Goal: Task Accomplishment & Management: Manage account settings

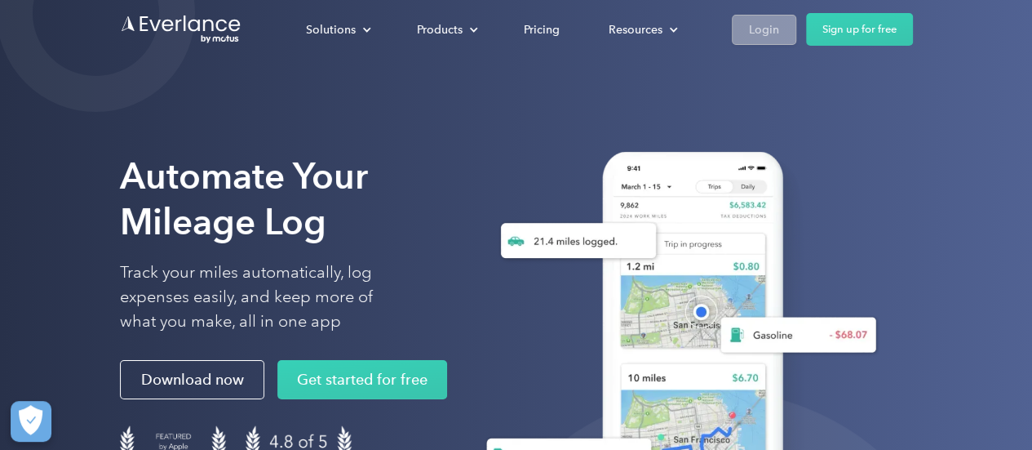
click at [762, 37] on div "Login" at bounding box center [764, 30] width 30 height 20
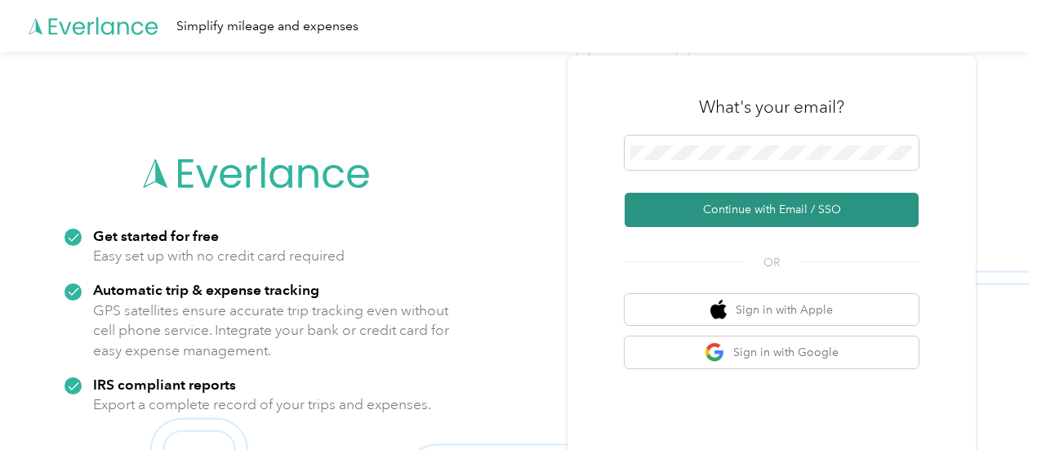
click at [744, 207] on button "Continue with Email / SSO" at bounding box center [771, 210] width 294 height 34
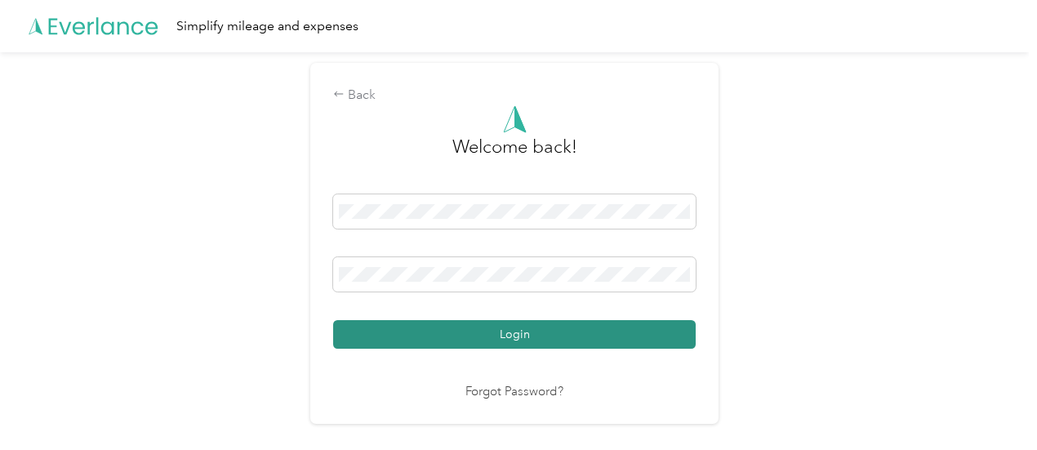
click at [535, 340] on button "Login" at bounding box center [514, 334] width 362 height 29
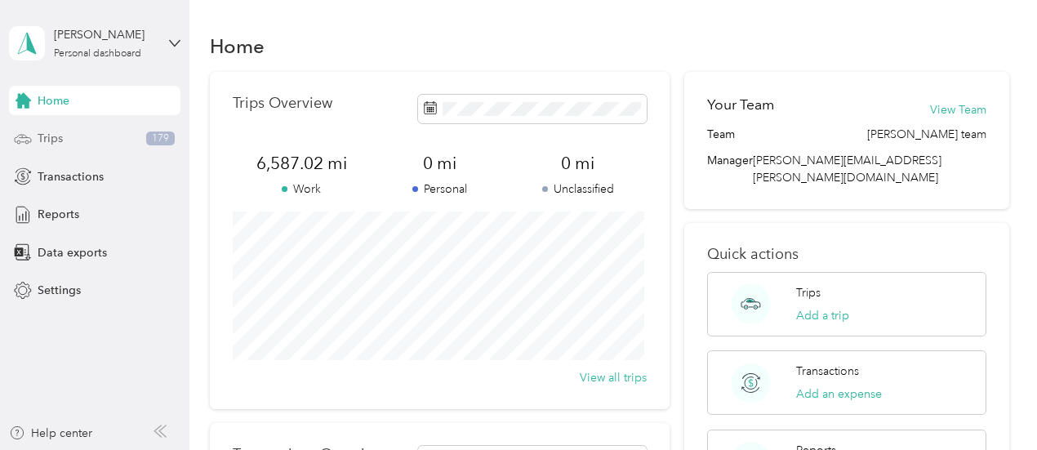
click at [57, 141] on span "Trips" at bounding box center [50, 138] width 25 height 17
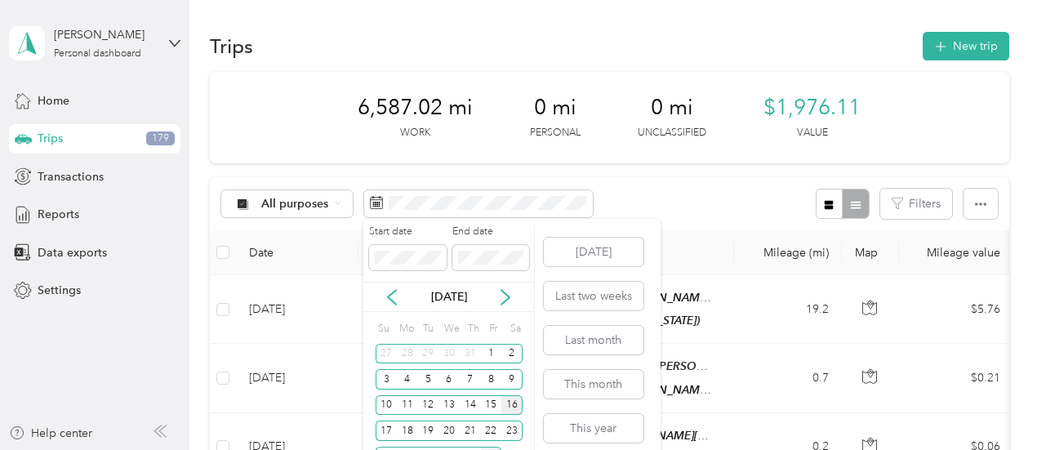
click at [509, 406] on div "16" at bounding box center [511, 405] width 21 height 20
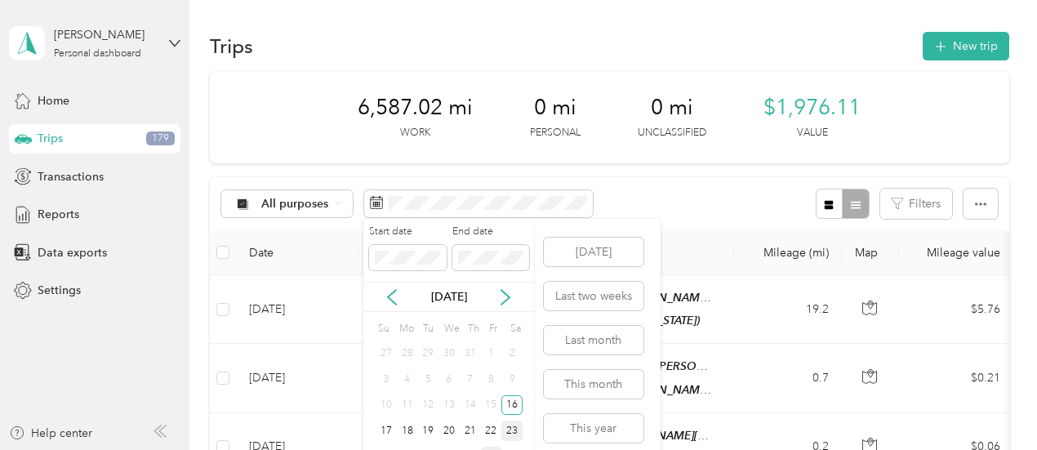
click at [511, 424] on div "23" at bounding box center [511, 430] width 21 height 20
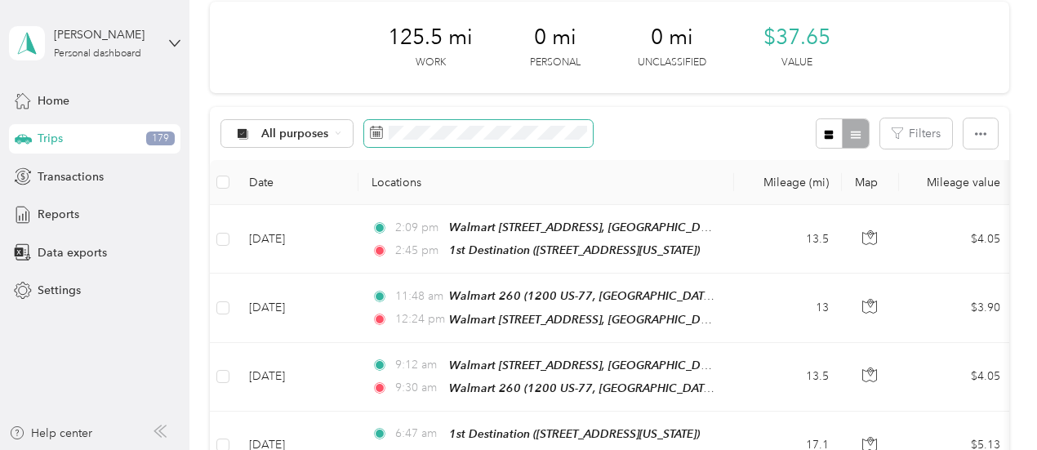
scroll to position [76, 0]
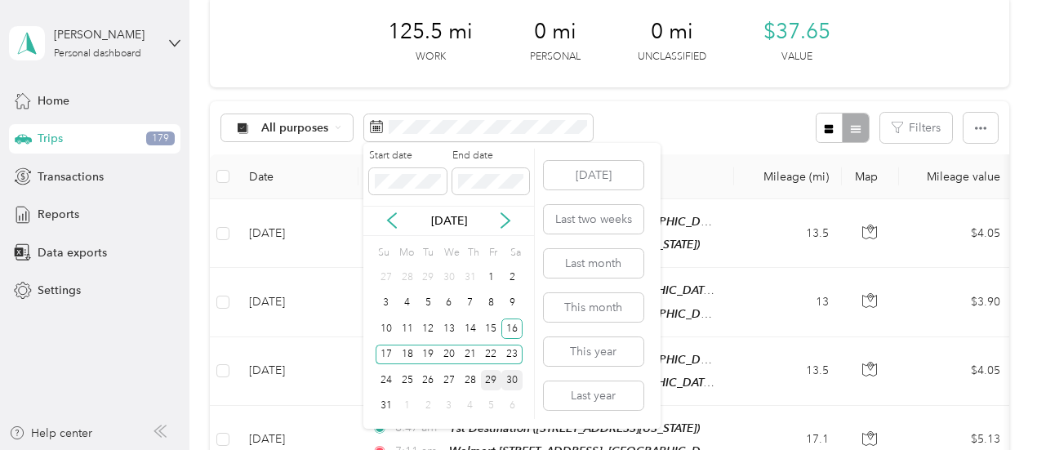
click at [511, 371] on div "30" at bounding box center [511, 380] width 21 height 20
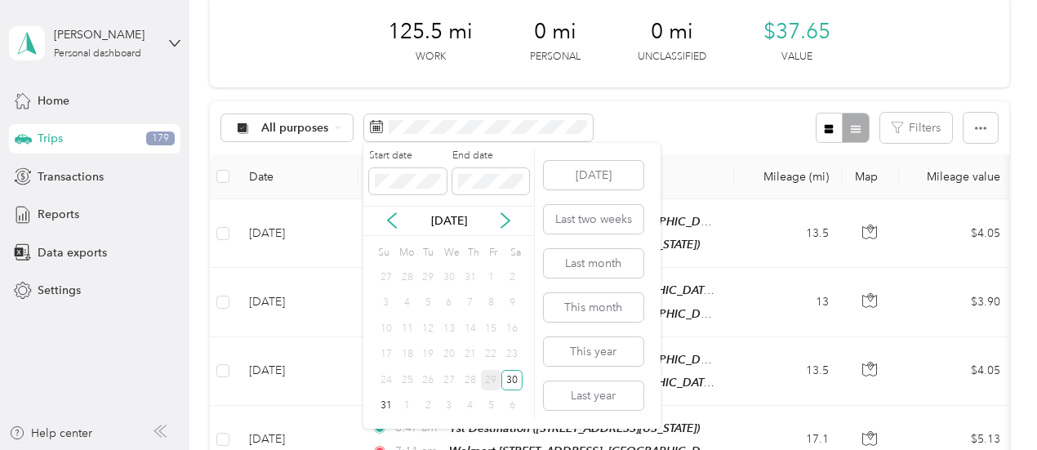
click at [509, 327] on div "16" at bounding box center [511, 328] width 21 height 20
click at [493, 378] on div "29" at bounding box center [491, 380] width 21 height 20
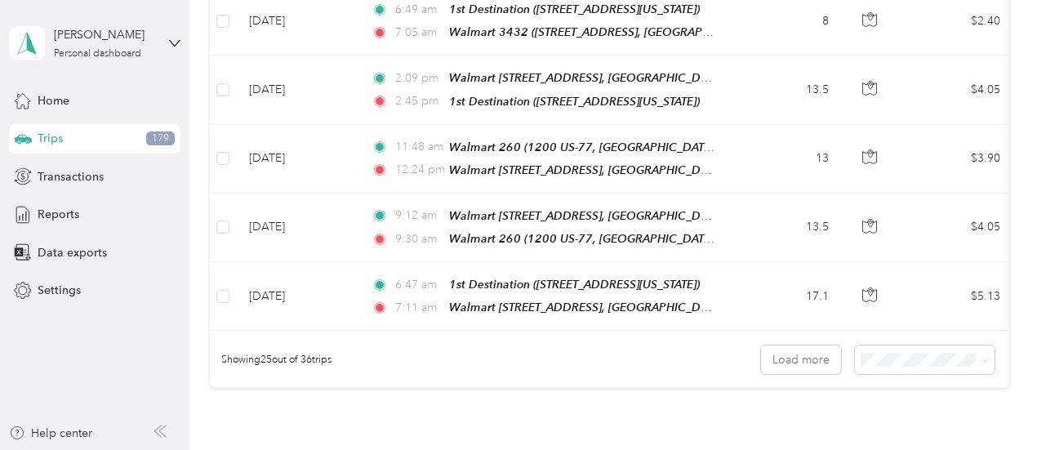
scroll to position [1654, 0]
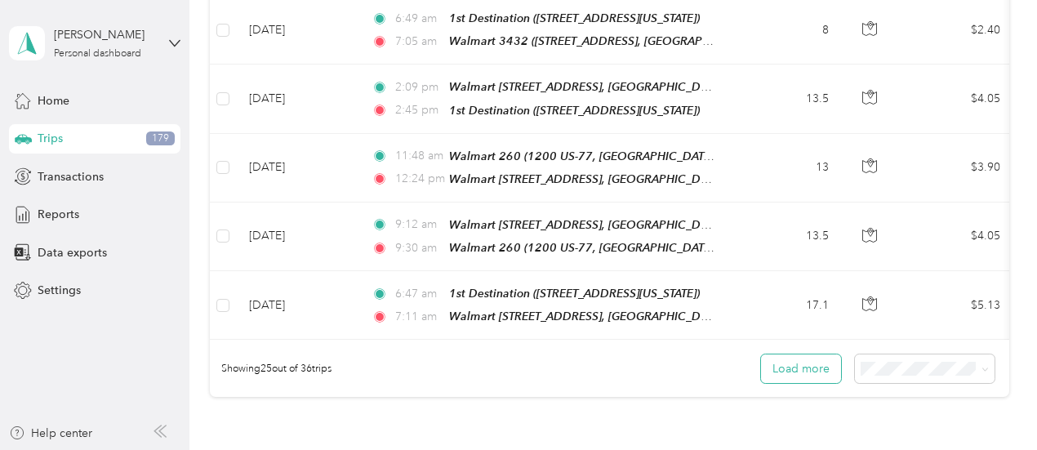
click at [823, 354] on button "Load more" at bounding box center [801, 368] width 80 height 29
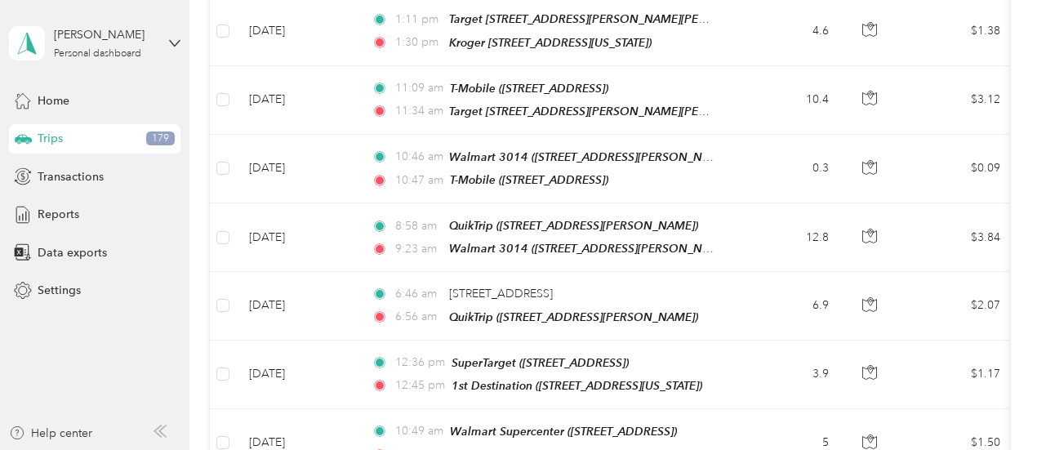
scroll to position [2303, 0]
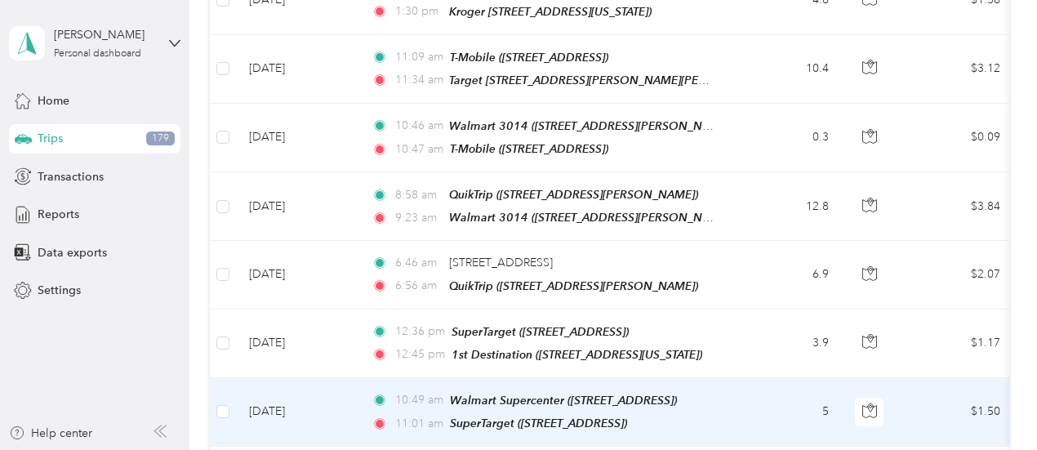
click at [929, 378] on td "$1.50" at bounding box center [956, 412] width 114 height 69
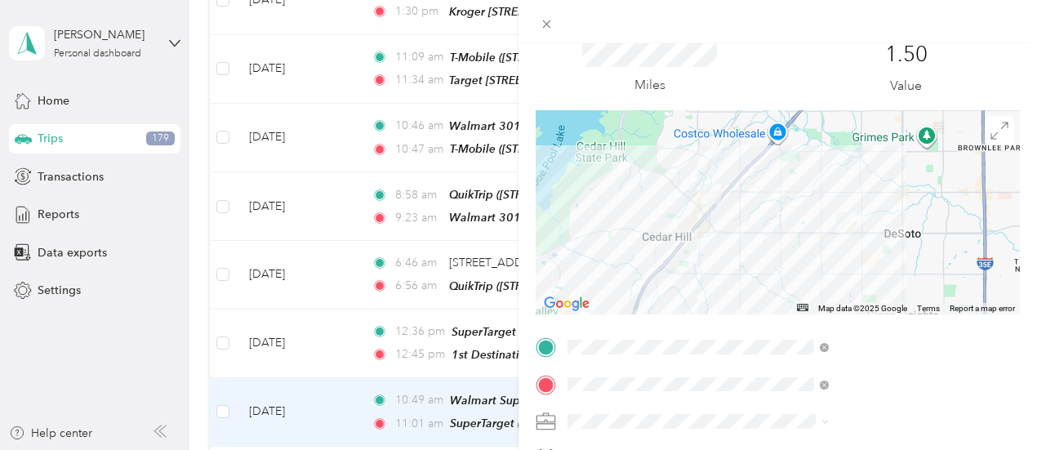
scroll to position [68, 0]
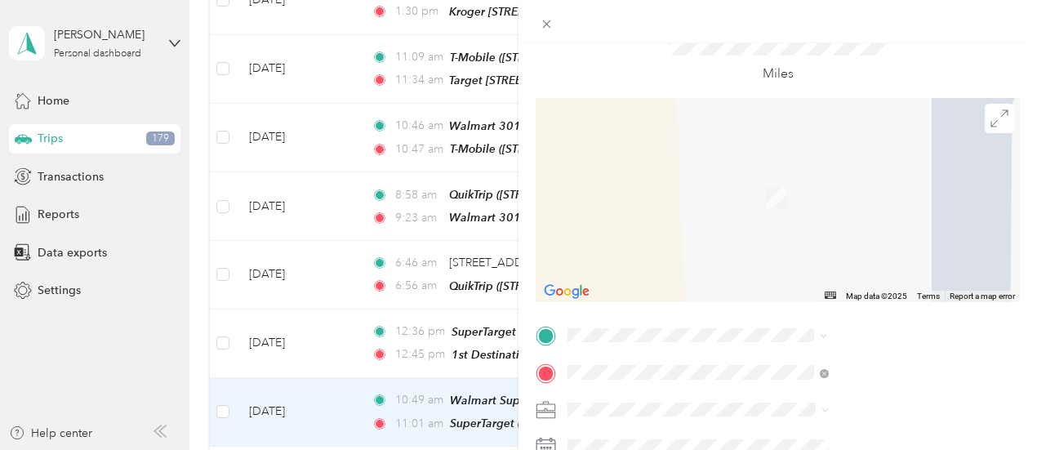
click at [850, 156] on span "[STREET_ADDRESS][US_STATE]" at bounding box center [851, 160] width 163 height 14
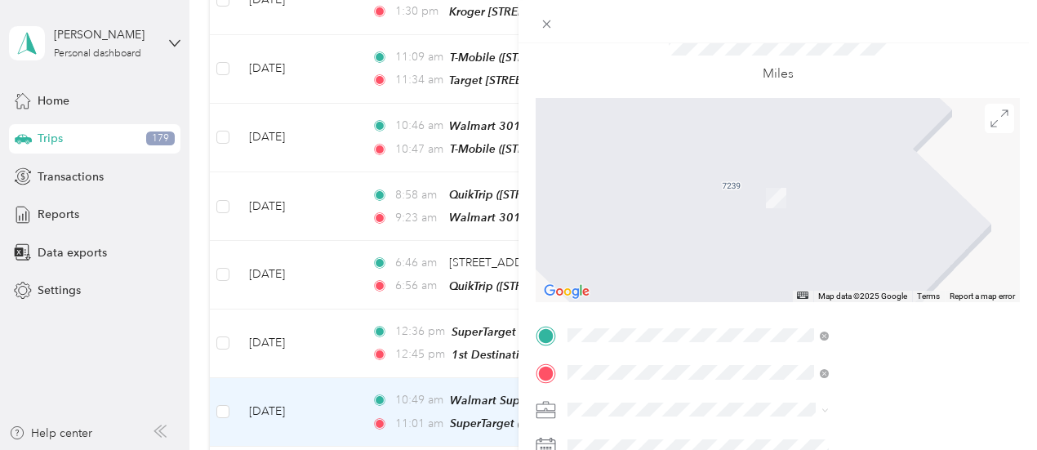
click at [867, 205] on div "Walmart [STREET_ADDRESS], 75115, [GEOGRAPHIC_DATA], [US_STATE], [GEOGRAPHIC_DAT…" at bounding box center [882, 205] width 224 height 69
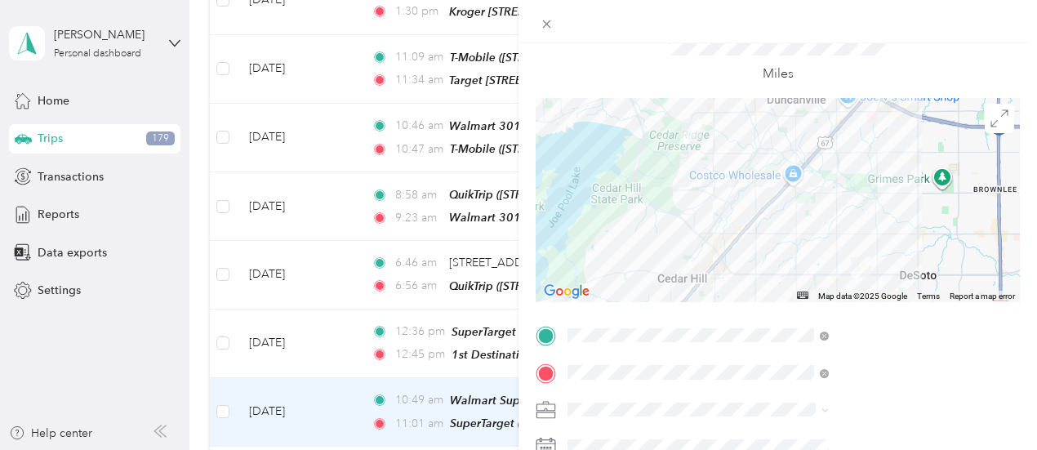
scroll to position [0, 0]
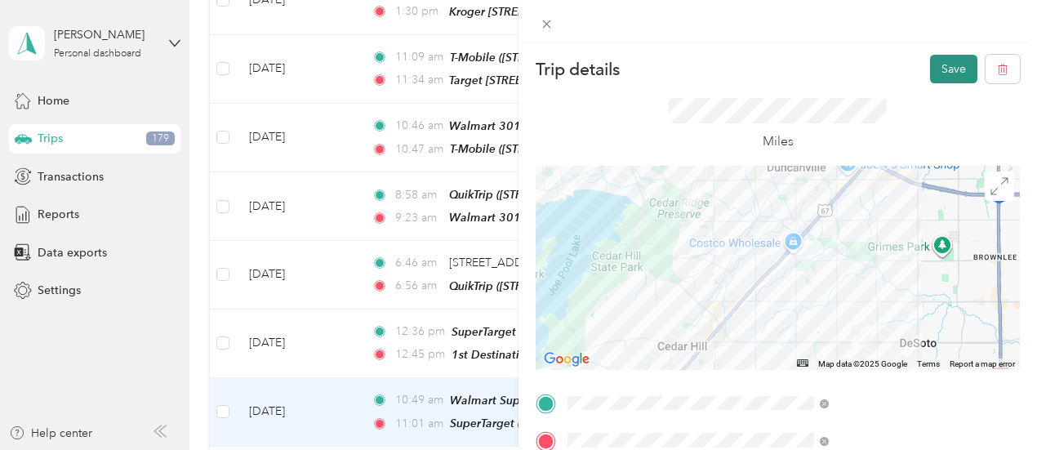
click at [948, 73] on button "Save" at bounding box center [953, 69] width 47 height 29
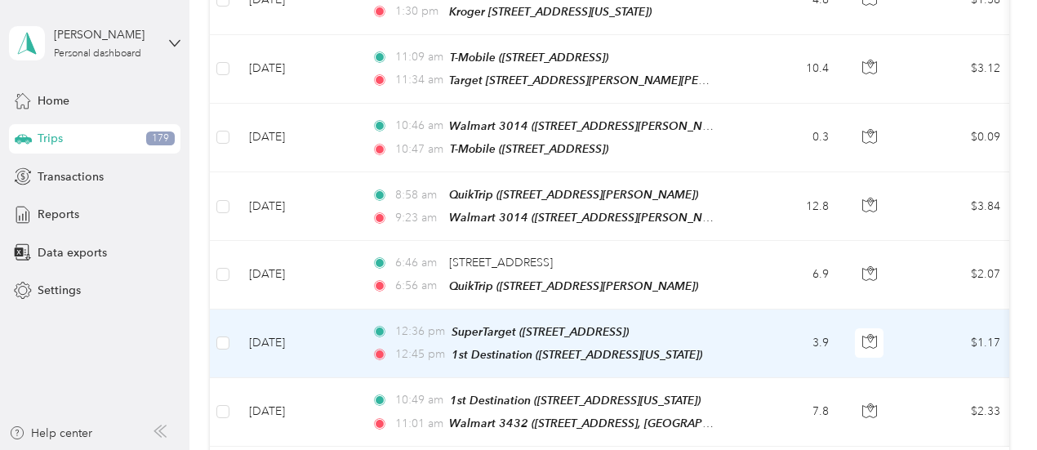
click at [766, 309] on td "3.9" at bounding box center [788, 343] width 108 height 69
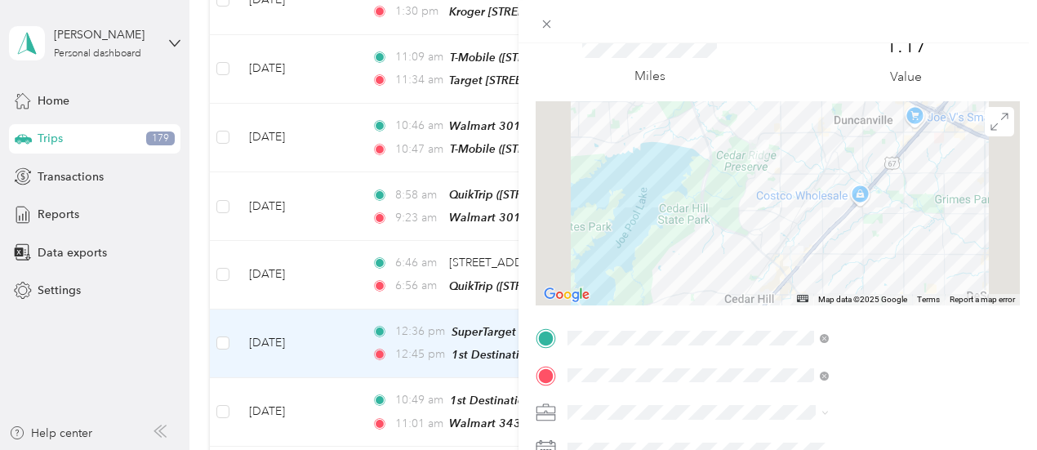
scroll to position [70, 0]
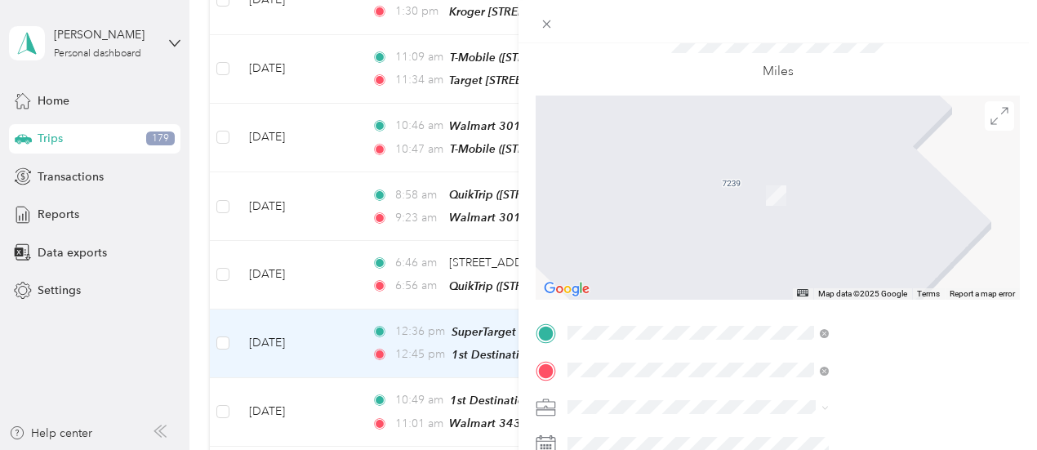
click at [868, 168] on span "[STREET_ADDRESS][GEOGRAPHIC_DATA], [GEOGRAPHIC_DATA], [US_STATE], [GEOGRAPHIC_D…" at bounding box center [882, 175] width 224 height 48
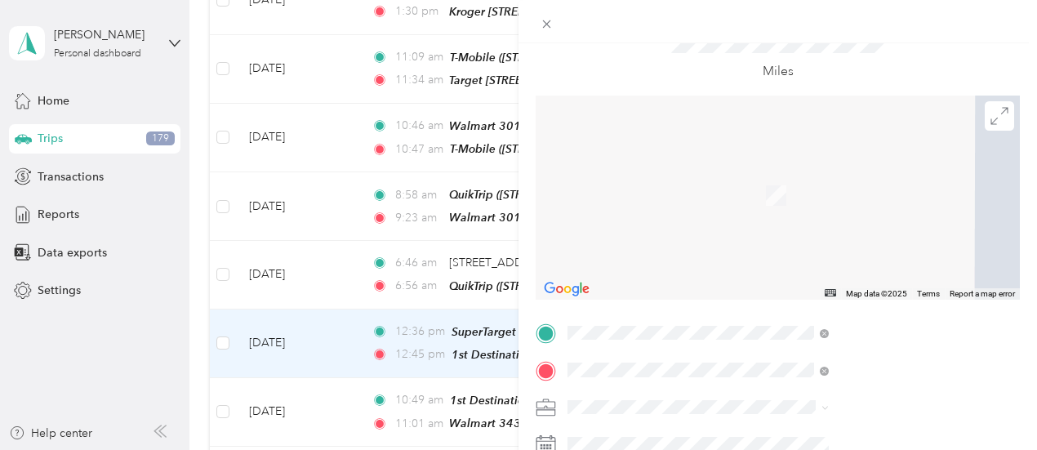
click at [873, 262] on span "[STREET_ADDRESS], [GEOGRAPHIC_DATA], [US_STATE], [GEOGRAPHIC_DATA]" at bounding box center [863, 281] width 187 height 48
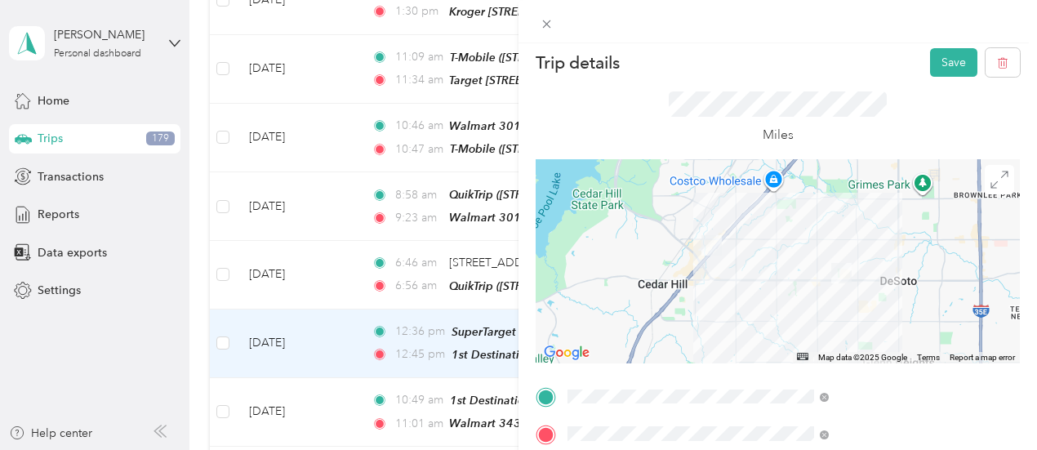
scroll to position [0, 0]
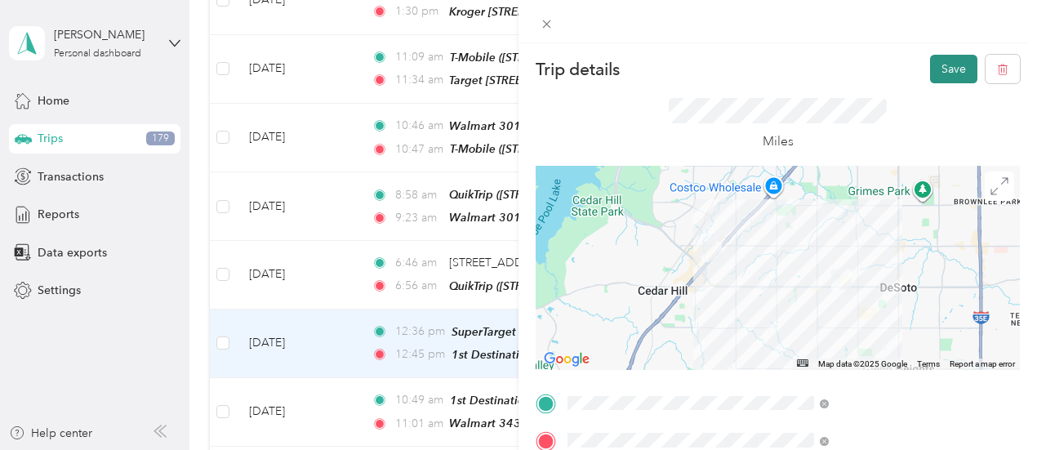
click at [945, 68] on button "Save" at bounding box center [953, 69] width 47 height 29
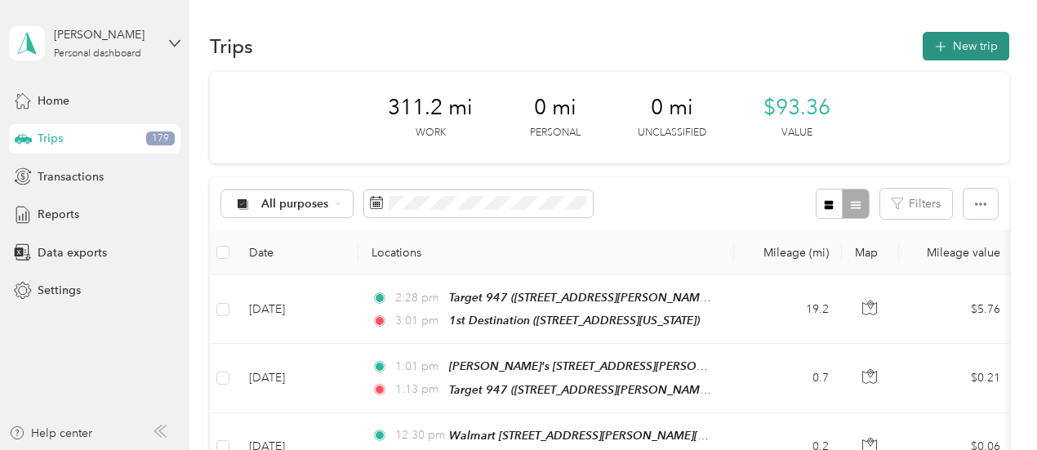
click at [969, 38] on button "New trip" at bounding box center [965, 46] width 87 height 29
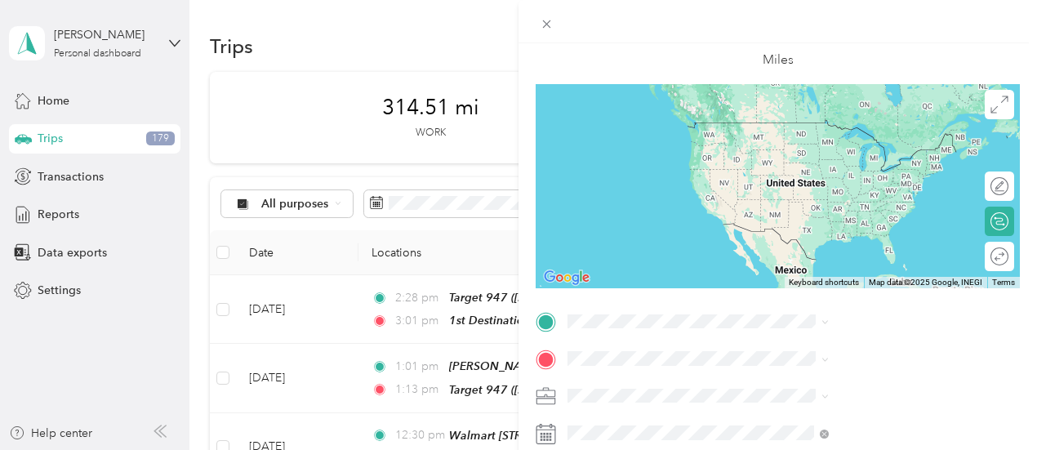
scroll to position [116, 0]
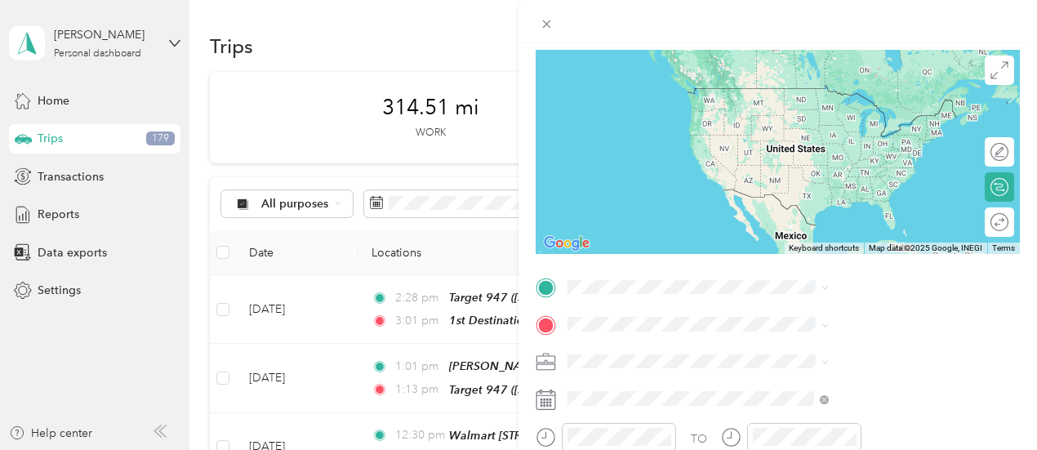
click at [842, 193] on span "[STREET_ADDRESS], [GEOGRAPHIC_DATA], [US_STATE], [GEOGRAPHIC_DATA]" at bounding box center [863, 196] width 187 height 48
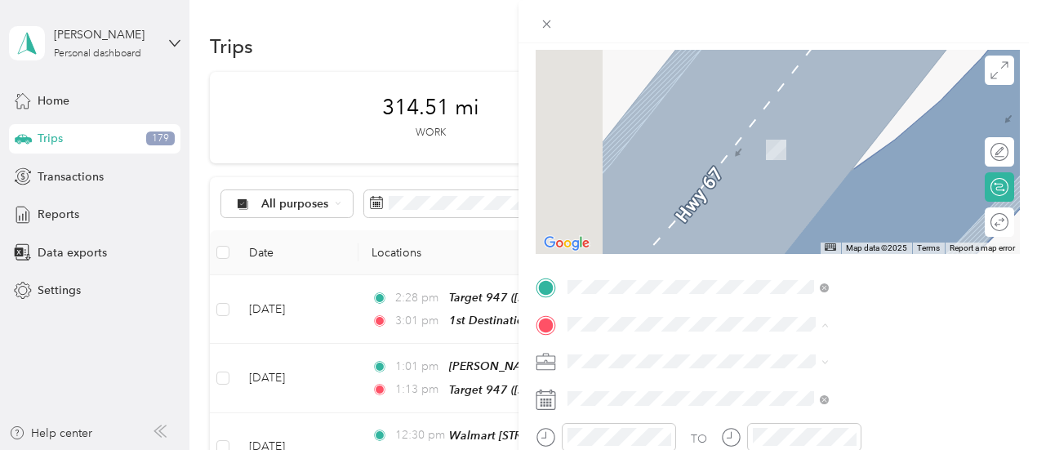
click at [838, 154] on div "1st Destination [STREET_ADDRESS][US_STATE]" at bounding box center [851, 140] width 163 height 34
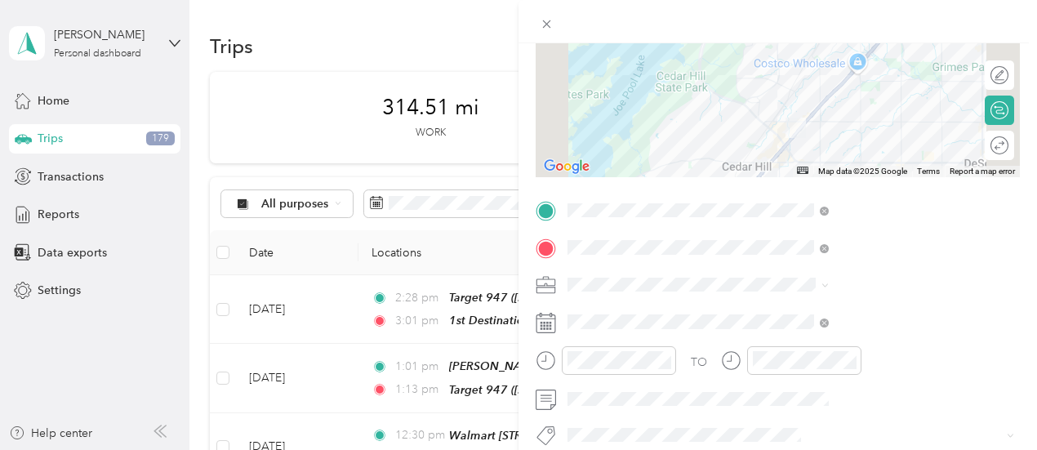
scroll to position [238, 0]
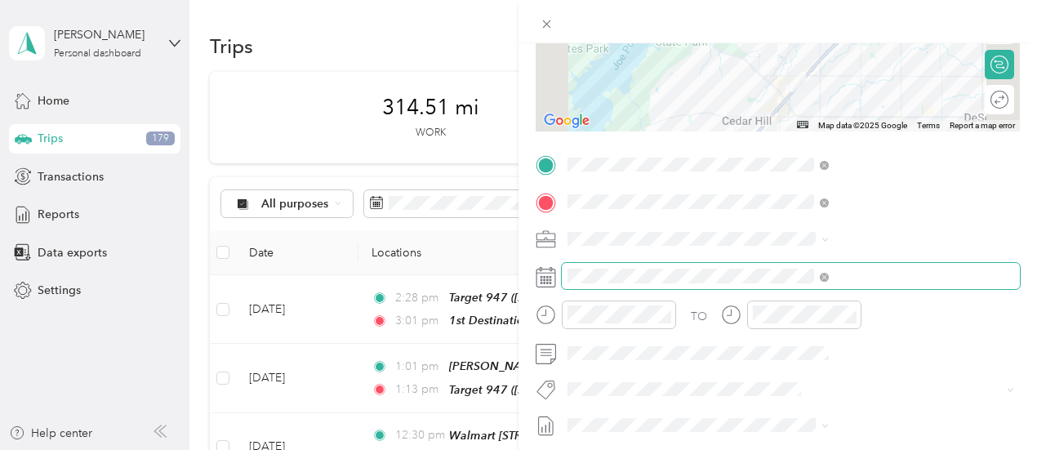
click at [877, 264] on span at bounding box center [791, 276] width 458 height 26
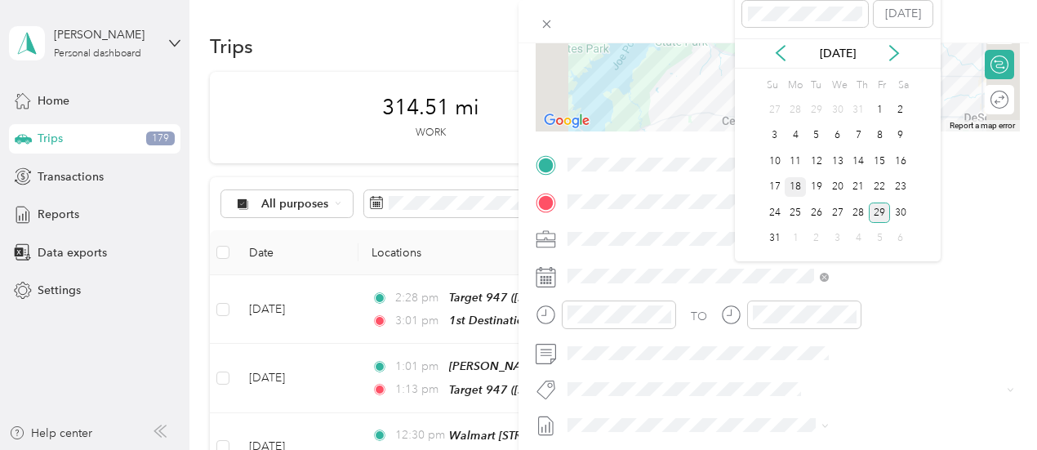
click at [796, 184] on div "18" at bounding box center [794, 187] width 21 height 20
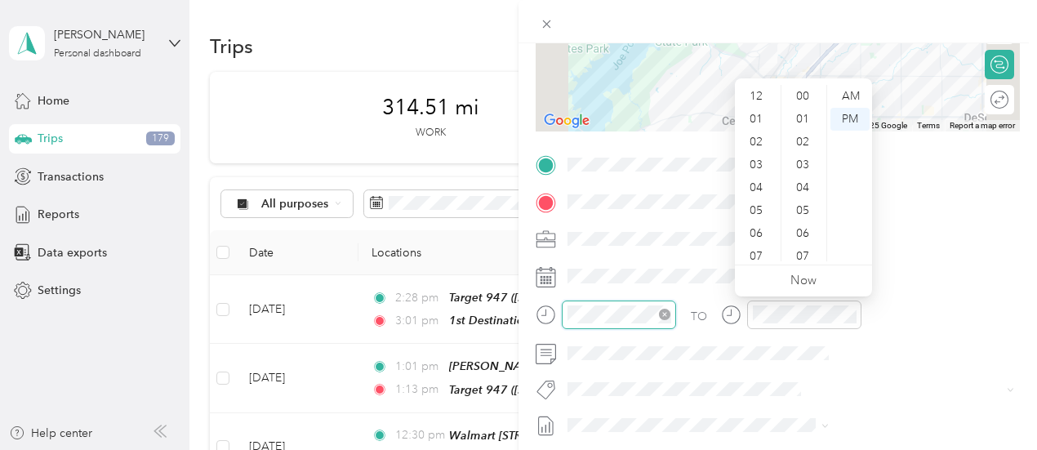
scroll to position [98, 0]
click at [760, 249] on div "11" at bounding box center [757, 249] width 39 height 23
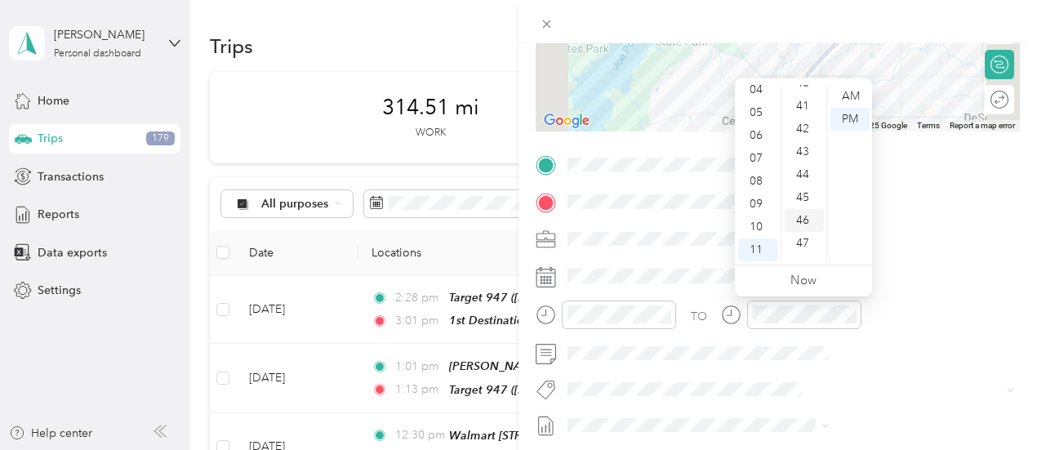
click at [806, 213] on div "46" at bounding box center [803, 220] width 39 height 23
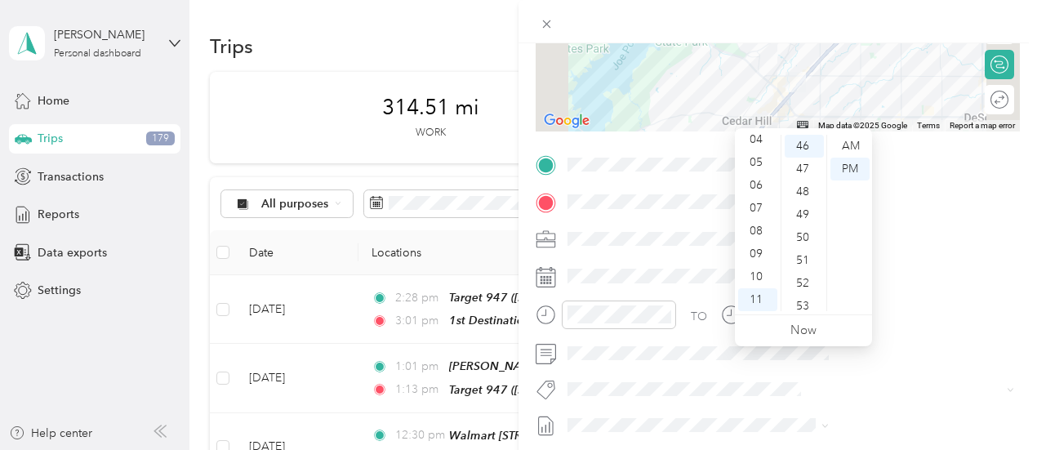
scroll to position [0, 0]
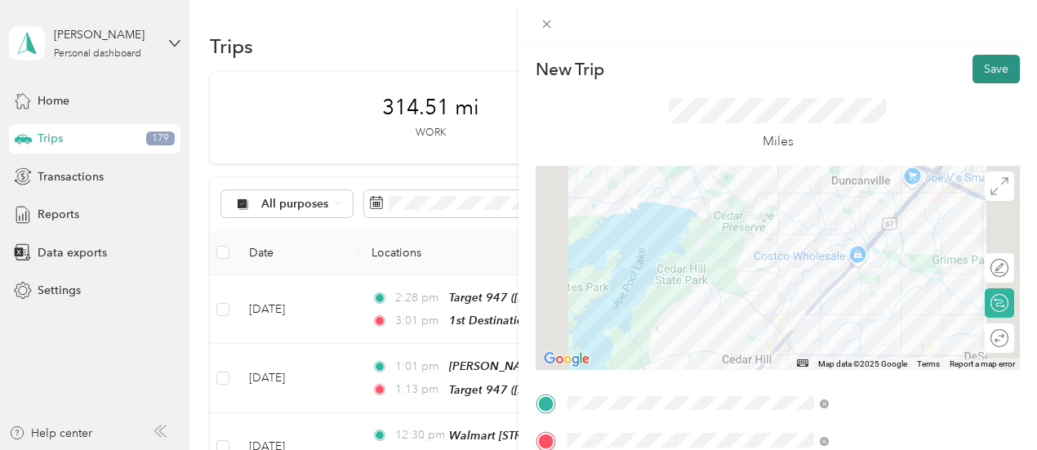
click at [987, 73] on button "Save" at bounding box center [995, 69] width 47 height 29
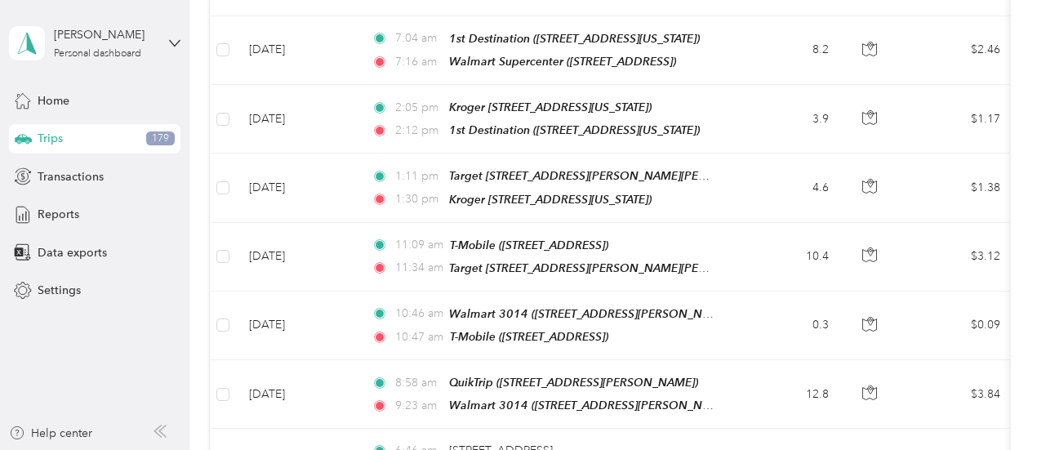
scroll to position [2112, 0]
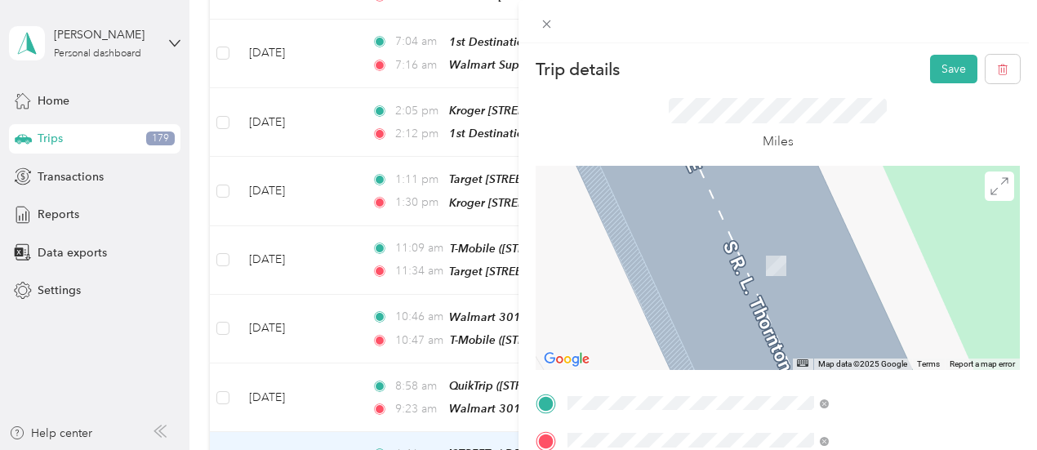
click at [861, 235] on span "[STREET_ADDRESS][US_STATE]" at bounding box center [851, 228] width 163 height 14
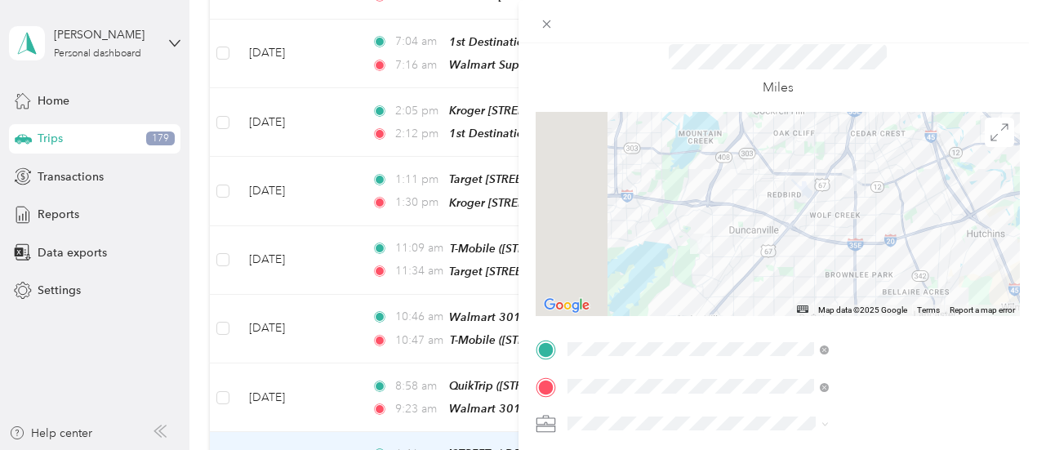
scroll to position [71, 0]
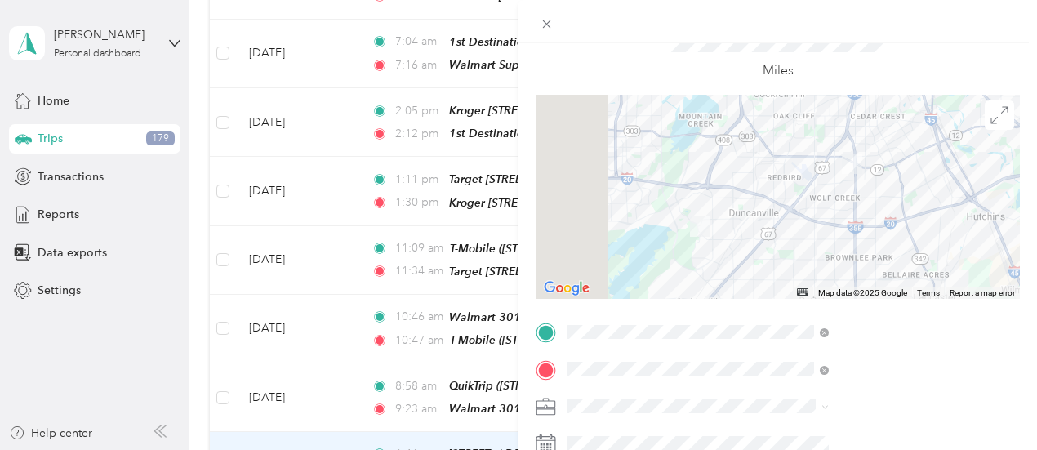
click at [842, 275] on span "[STREET_ADDRESS][GEOGRAPHIC_DATA], [US_STATE], [GEOGRAPHIC_DATA]" at bounding box center [882, 284] width 224 height 31
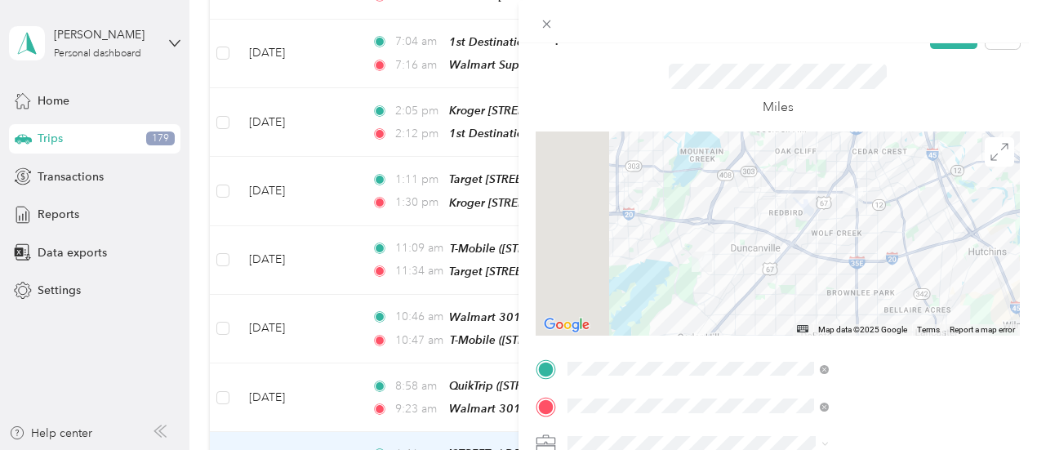
scroll to position [0, 0]
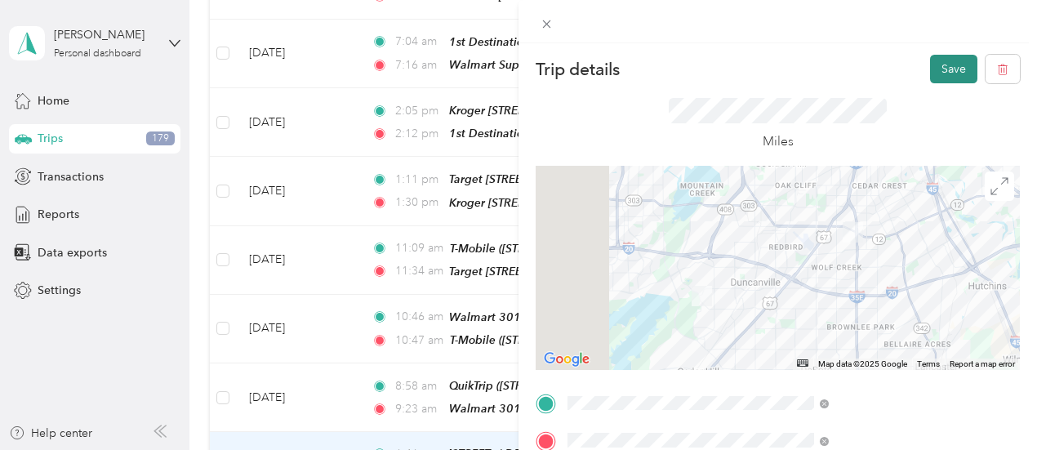
click at [940, 71] on button "Save" at bounding box center [953, 69] width 47 height 29
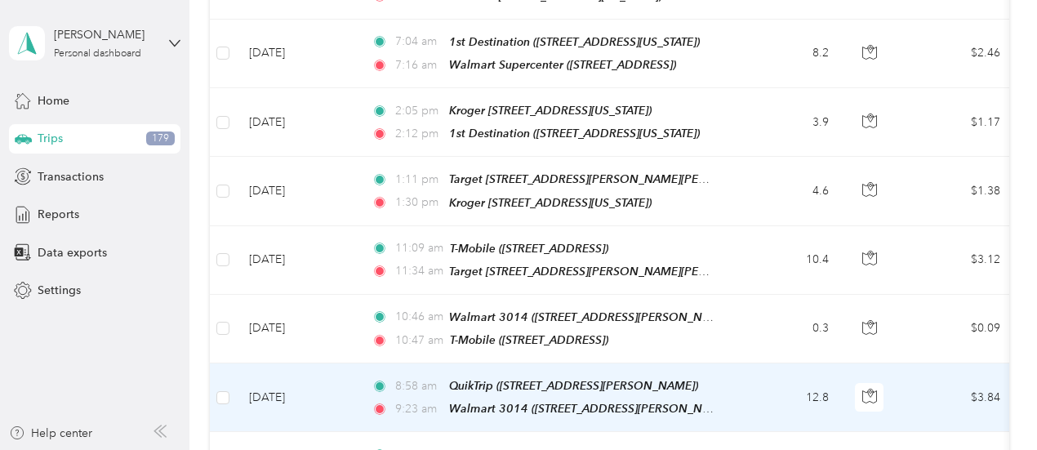
click at [919, 363] on td "$3.84" at bounding box center [956, 397] width 114 height 69
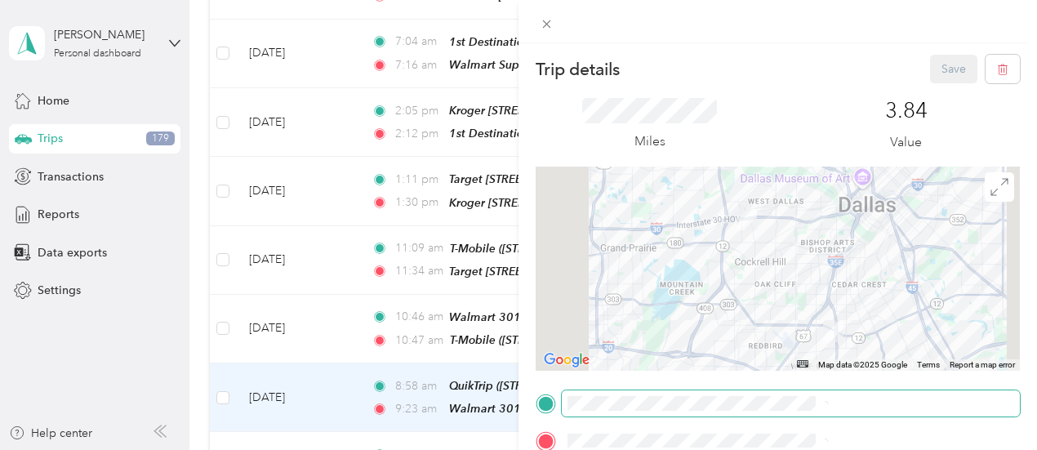
click at [893, 449] on div "Trip details Save This trip cannot be edited because it is either under review,…" at bounding box center [514, 450] width 1028 height 0
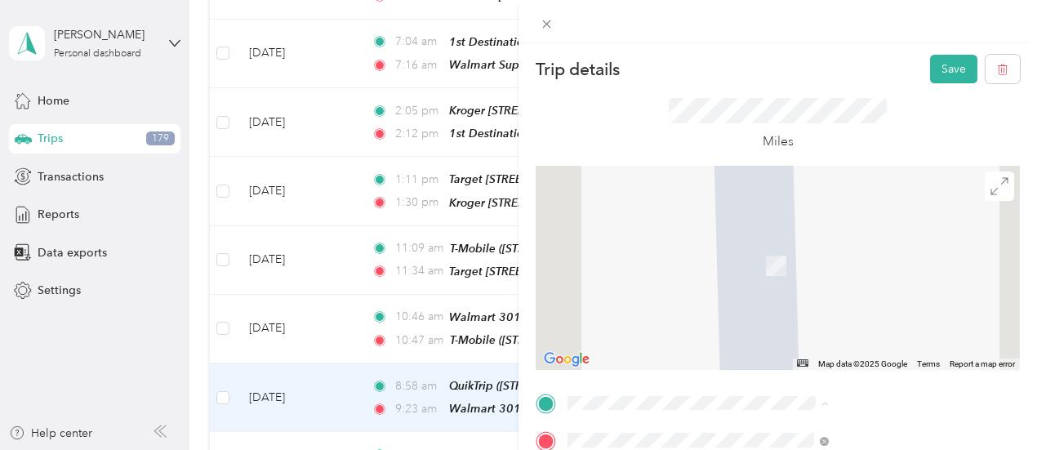
click at [874, 238] on span "[STREET_ADDRESS]" at bounding box center [822, 234] width 104 height 14
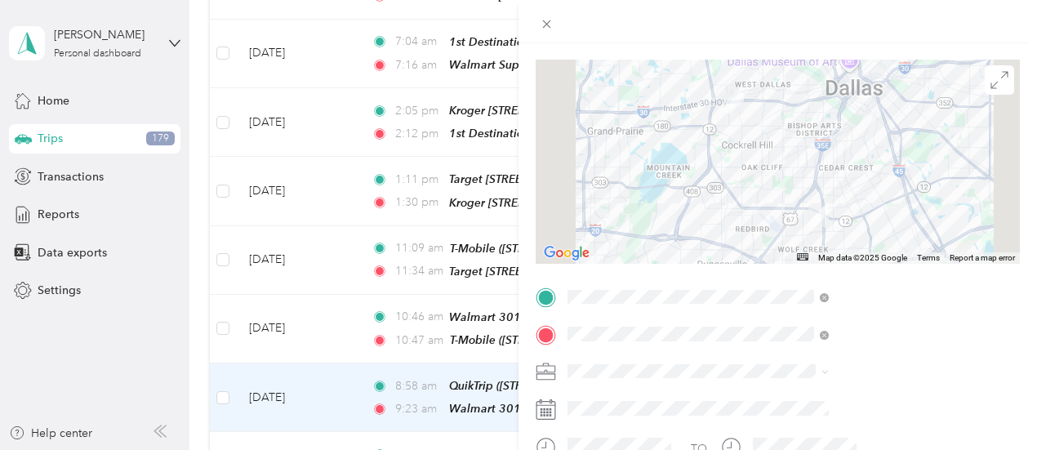
scroll to position [140, 0]
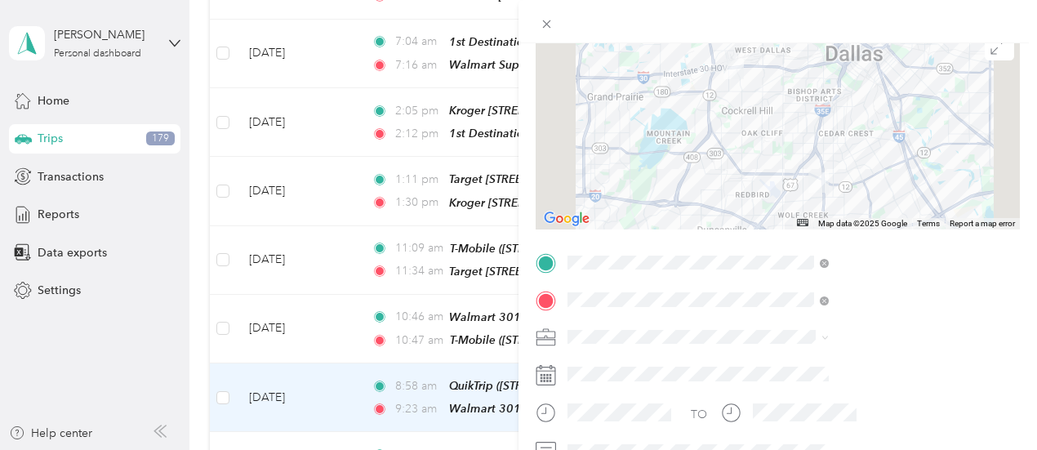
click at [885, 198] on div "Walmart 5147 [STREET_ADDRESS][GEOGRAPHIC_DATA][PERSON_NAME][PERSON_NAME], [US_S…" at bounding box center [882, 202] width 224 height 69
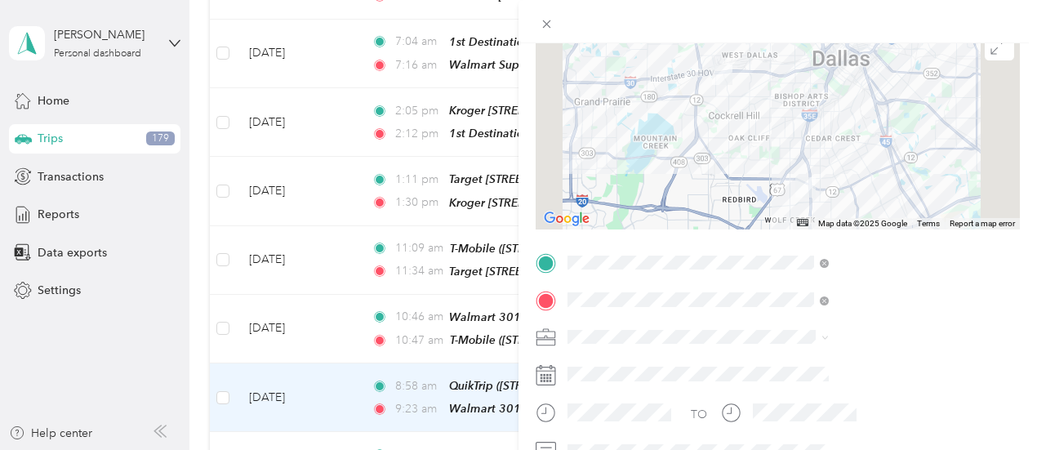
scroll to position [0, 0]
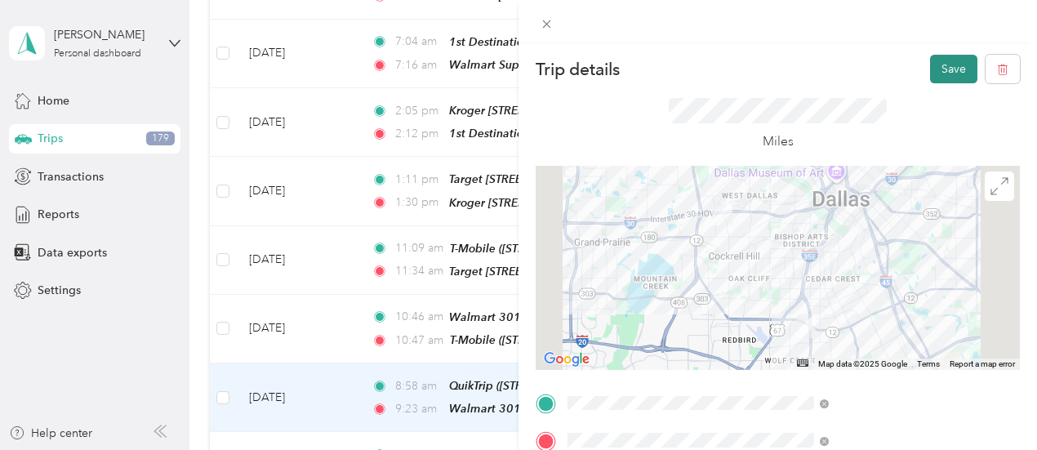
click at [942, 66] on button "Save" at bounding box center [953, 69] width 47 height 29
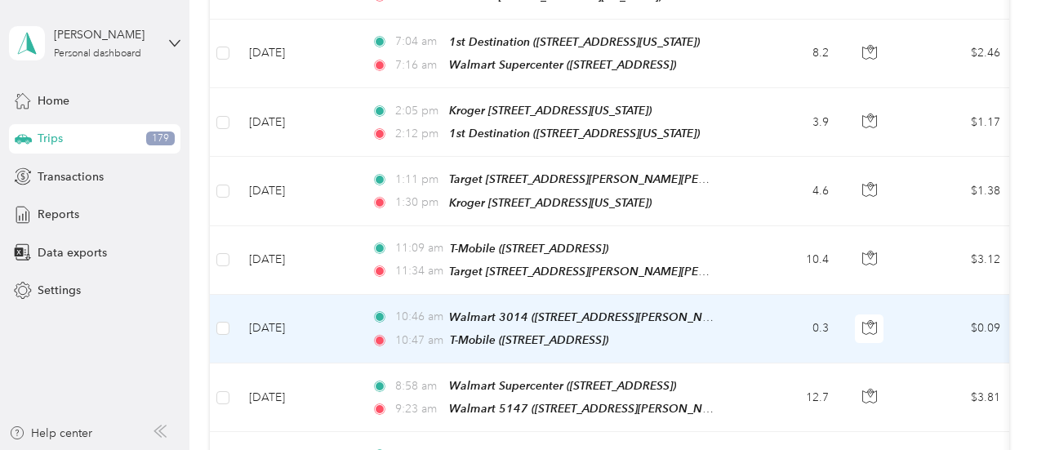
click at [914, 295] on td "$0.09" at bounding box center [956, 329] width 114 height 69
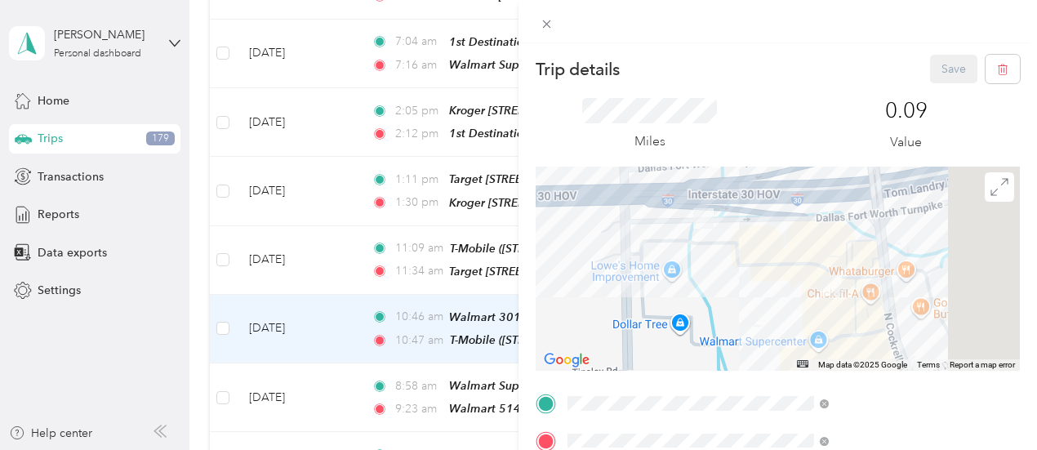
click at [841, 317] on span "[STREET_ADDRESS][PERSON_NAME][PERSON_NAME][US_STATE]" at bounding box center [867, 322] width 194 height 31
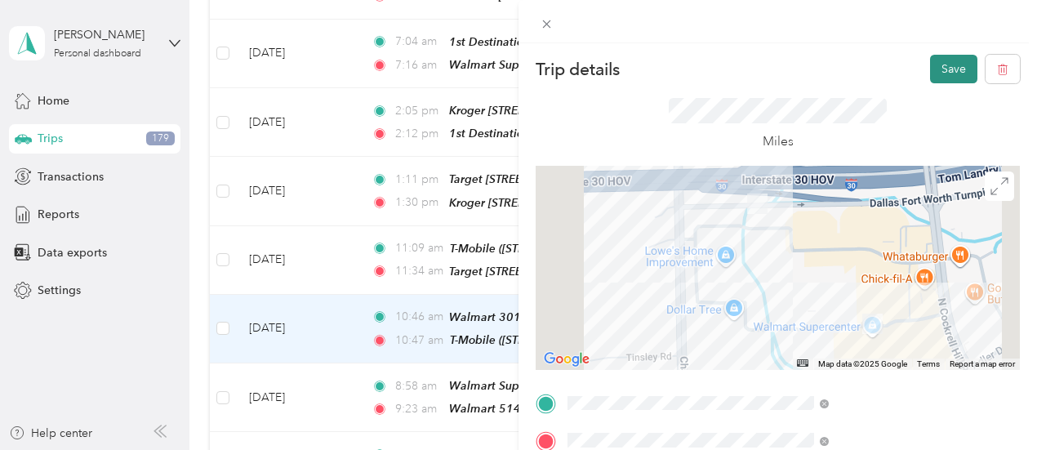
click at [935, 64] on button "Save" at bounding box center [953, 69] width 47 height 29
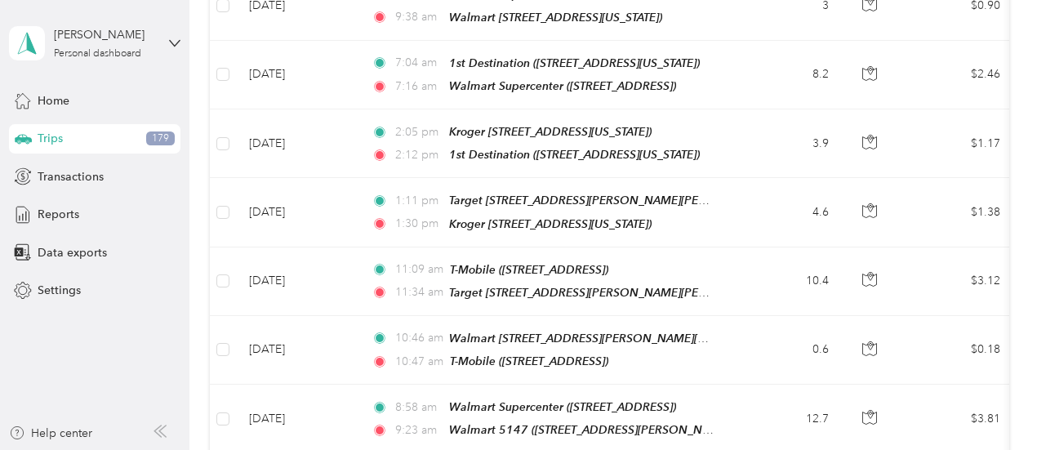
scroll to position [2055, 0]
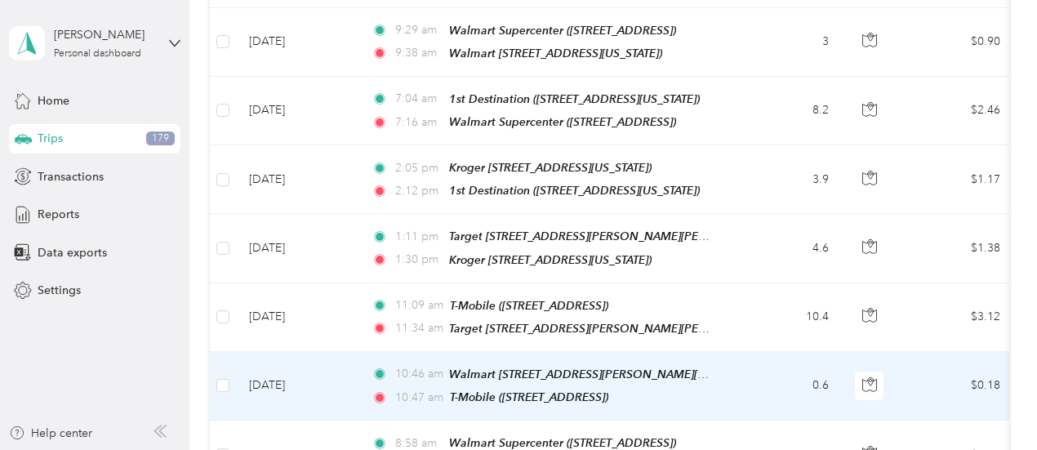
click at [920, 352] on td "$0.18" at bounding box center [956, 386] width 114 height 69
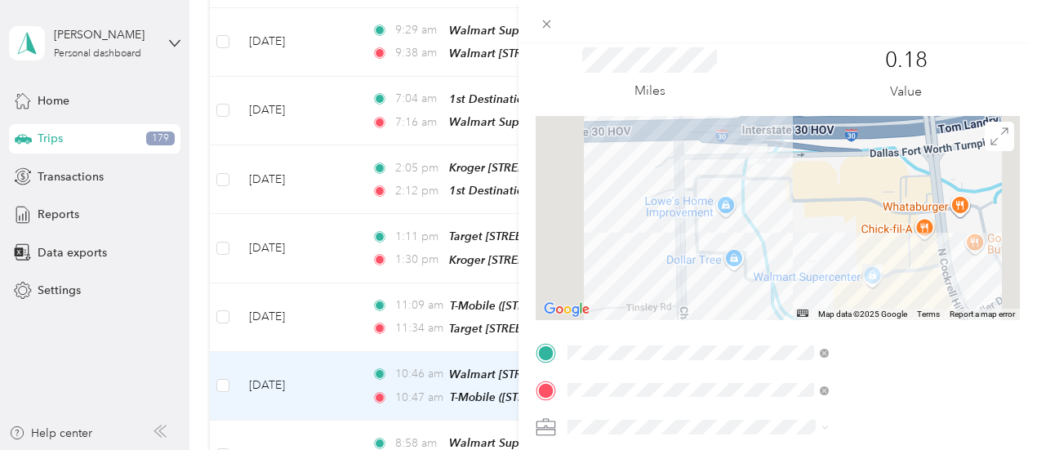
scroll to position [60, 0]
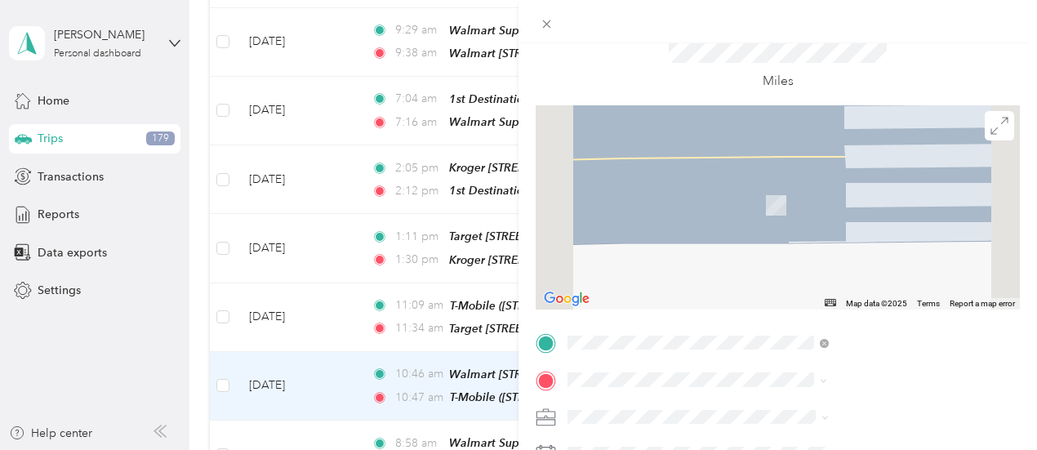
click at [878, 273] on span "[STREET_ADDRESS][GEOGRAPHIC_DATA][PERSON_NAME][PERSON_NAME], [US_STATE], [GEOGR…" at bounding box center [880, 279] width 221 height 48
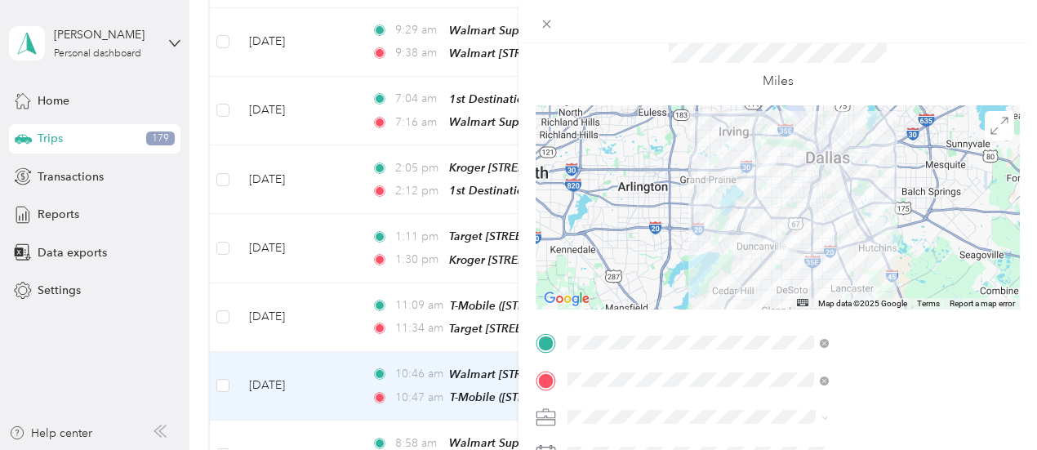
scroll to position [0, 0]
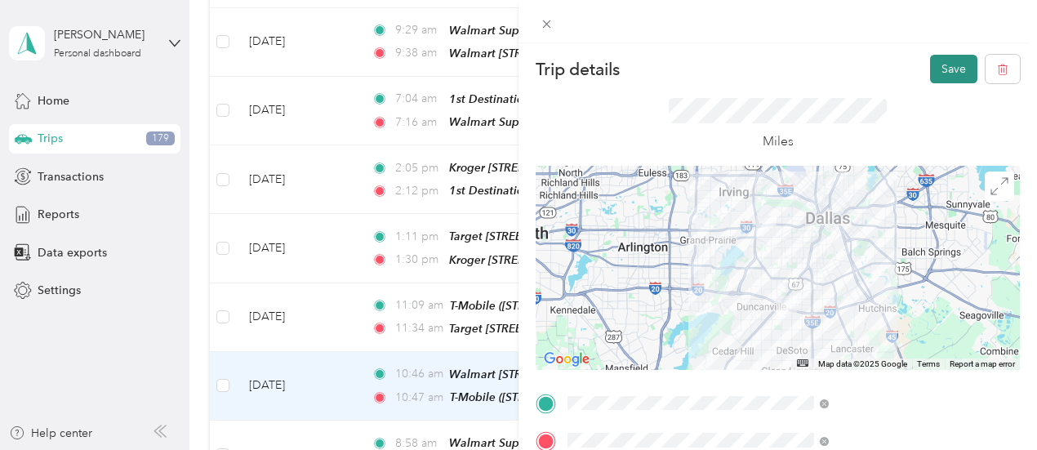
click at [944, 67] on button "Save" at bounding box center [953, 69] width 47 height 29
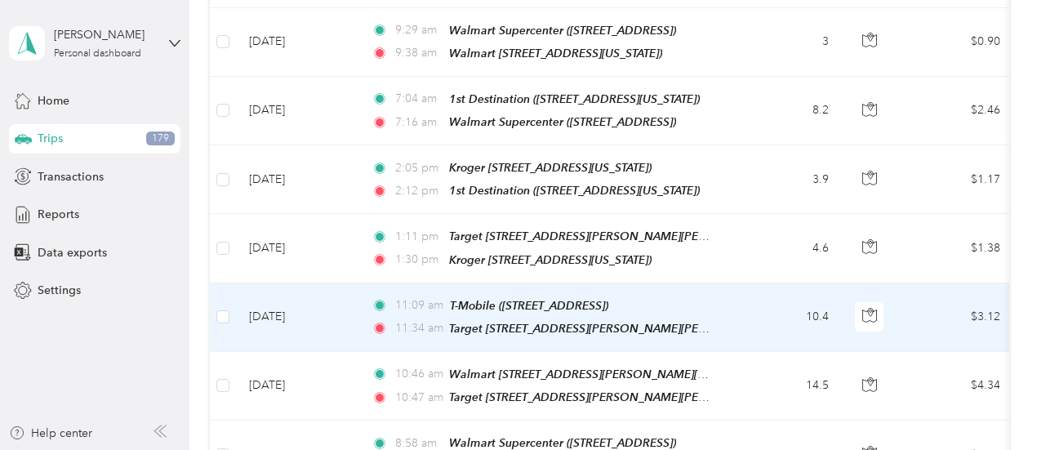
click at [921, 283] on td "$3.12" at bounding box center [956, 317] width 114 height 69
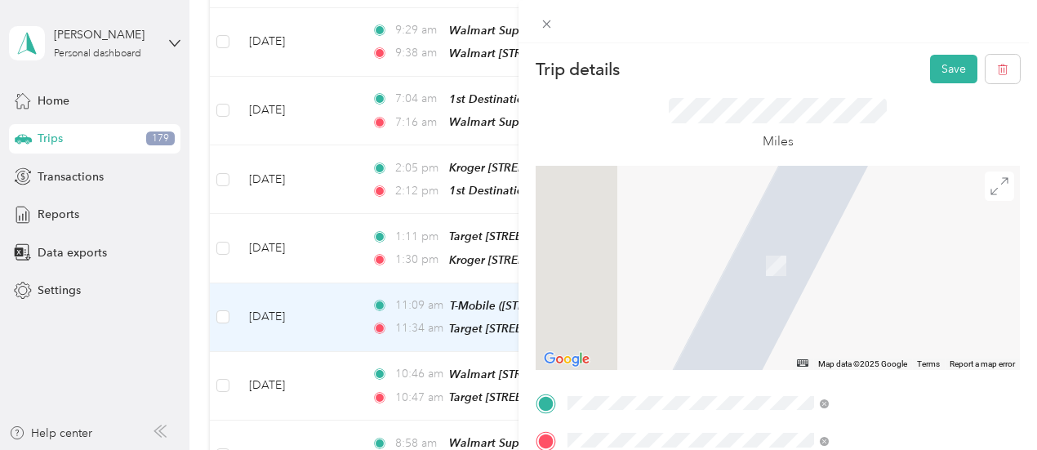
click at [864, 273] on div "Target [STREET_ADDRESS][PERSON_NAME][GEOGRAPHIC_DATA][PERSON_NAME], [US_STATE],…" at bounding box center [882, 294] width 224 height 69
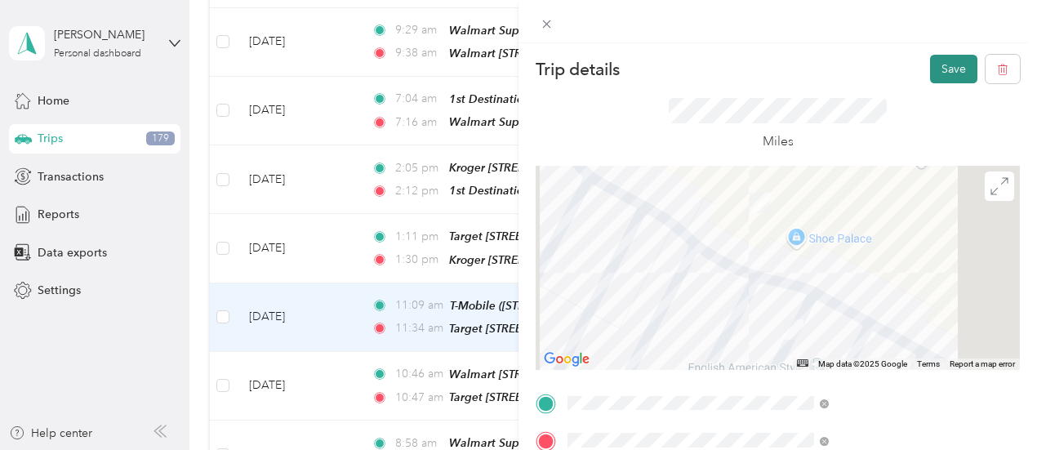
click at [947, 60] on button "Save" at bounding box center [953, 69] width 47 height 29
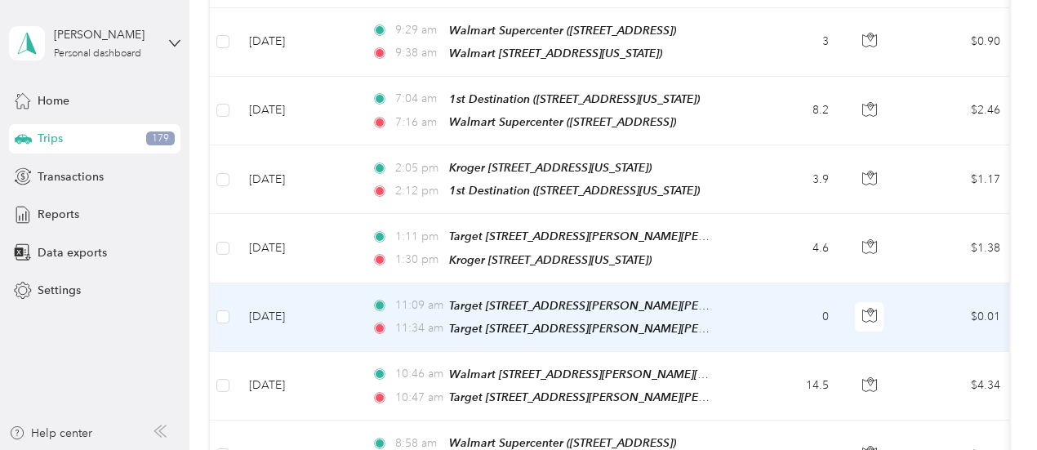
click at [940, 283] on td "$0.01" at bounding box center [956, 317] width 114 height 69
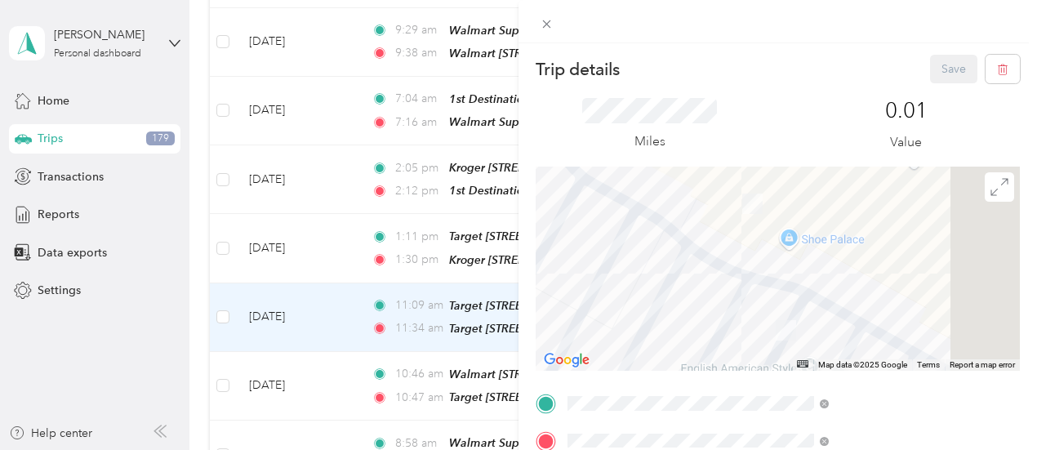
scroll to position [119, 0]
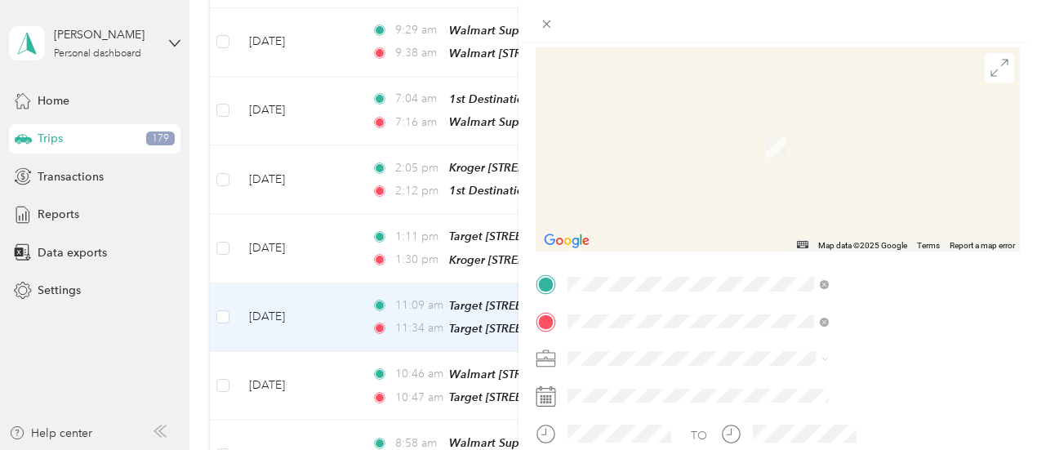
click at [911, 229] on span "W [GEOGRAPHIC_DATA], [GEOGRAPHIC_DATA], 75116, [GEOGRAPHIC_DATA], [US_STATE], […" at bounding box center [863, 239] width 187 height 65
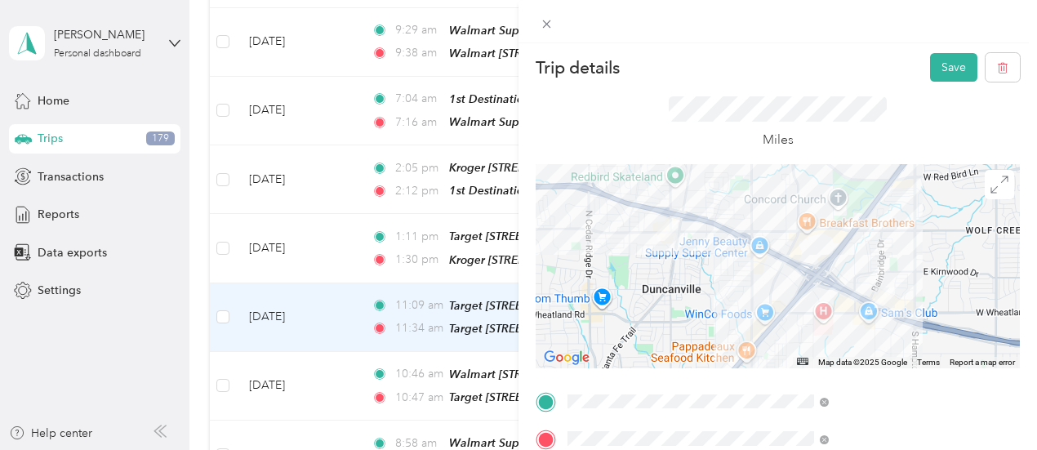
scroll to position [0, 0]
click at [946, 67] on button "Save" at bounding box center [953, 69] width 47 height 29
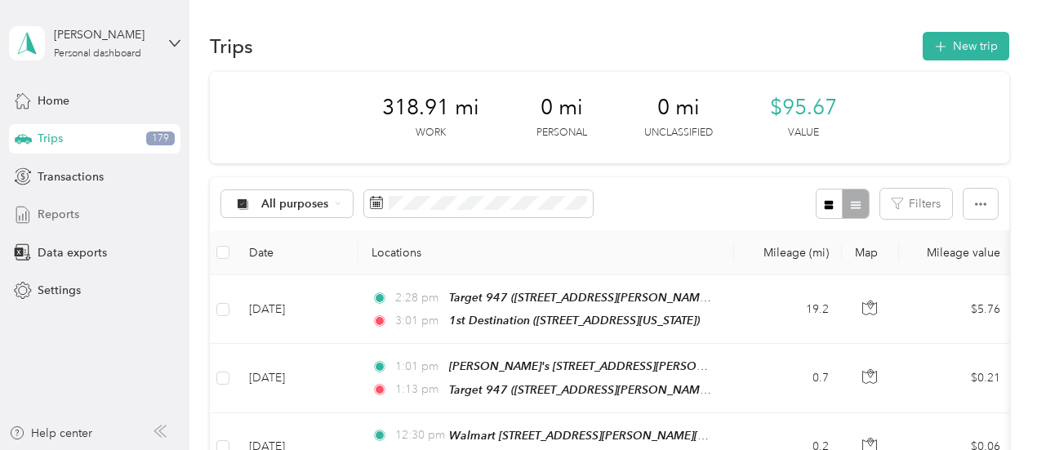
click at [53, 210] on span "Reports" at bounding box center [59, 214] width 42 height 17
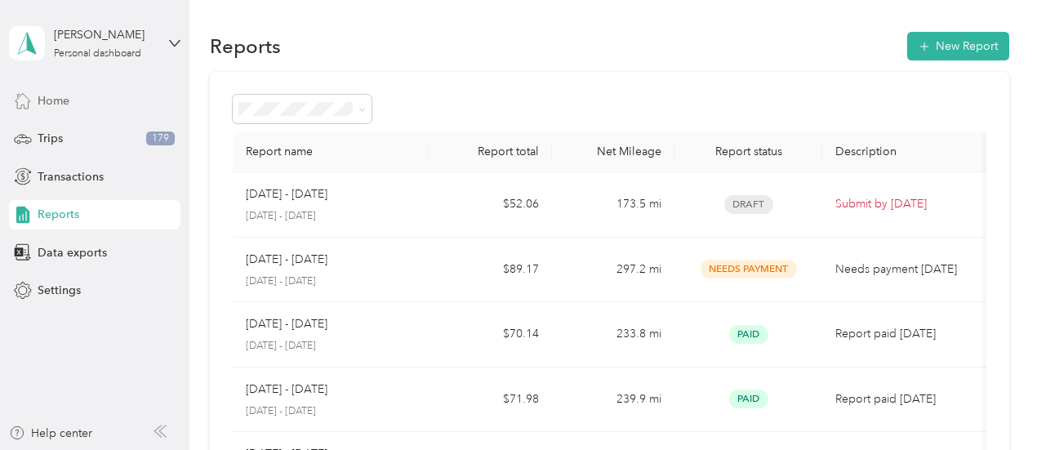
click at [69, 99] on span "Home" at bounding box center [54, 100] width 32 height 17
